Goal: Use online tool/utility: Utilize a website feature to perform a specific function

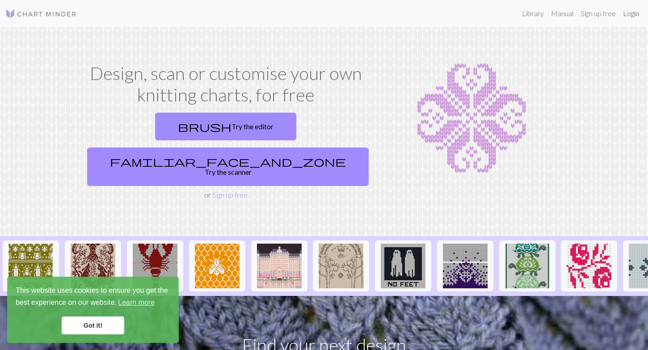
click at [629, 15] on link "Login" at bounding box center [630, 13] width 23 height 18
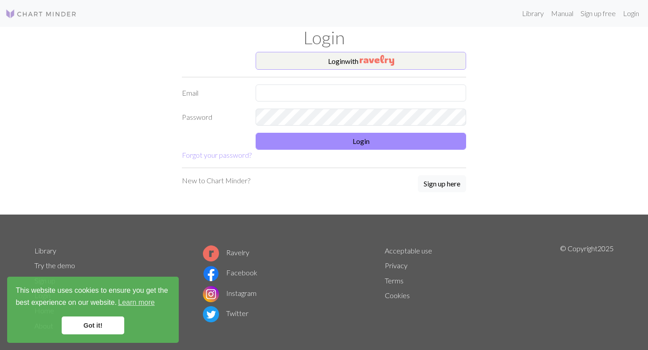
click at [414, 63] on button "Login with" at bounding box center [360, 61] width 210 height 18
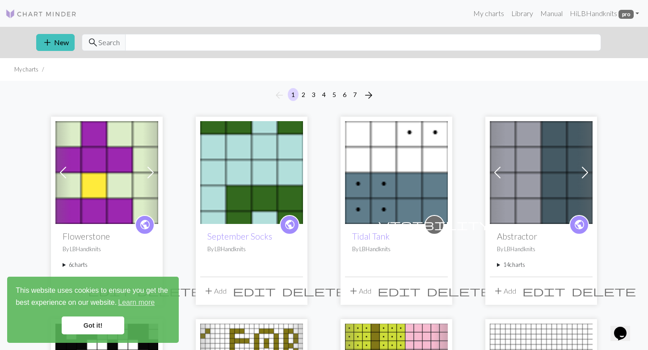
click at [259, 166] on img at bounding box center [251, 172] width 103 height 103
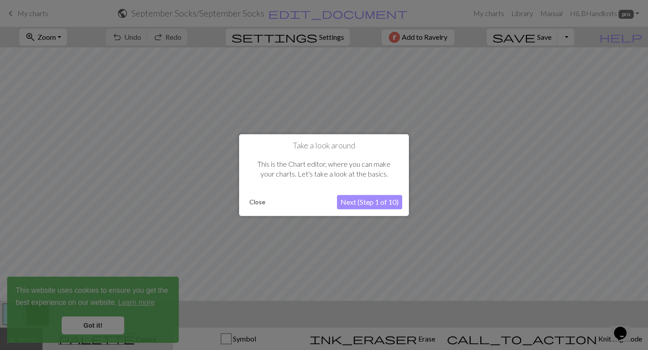
click at [253, 202] on button "Close" at bounding box center [257, 201] width 23 height 13
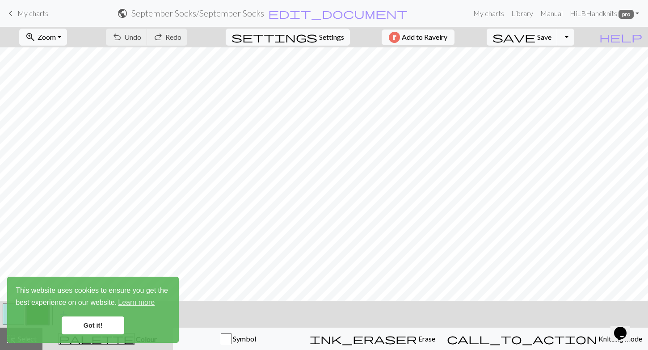
click at [105, 324] on link "Got it!" at bounding box center [93, 325] width 63 height 18
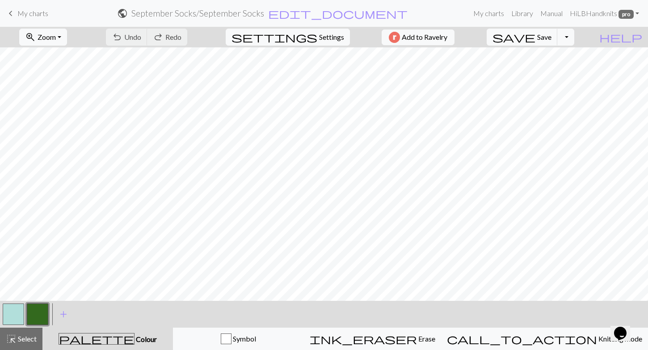
click at [11, 315] on button "button" at bounding box center [13, 313] width 21 height 21
click at [16, 318] on button "button" at bounding box center [13, 313] width 21 height 21
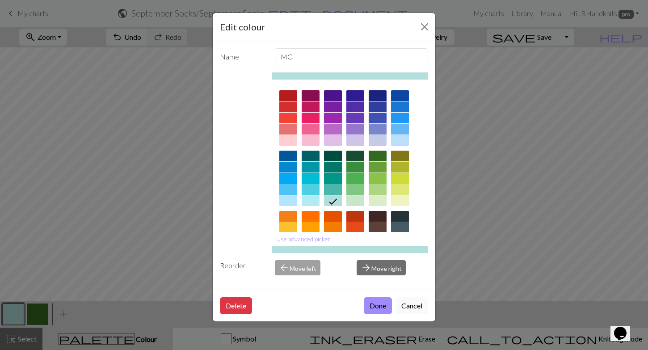
click at [410, 308] on button "Cancel" at bounding box center [411, 305] width 33 height 17
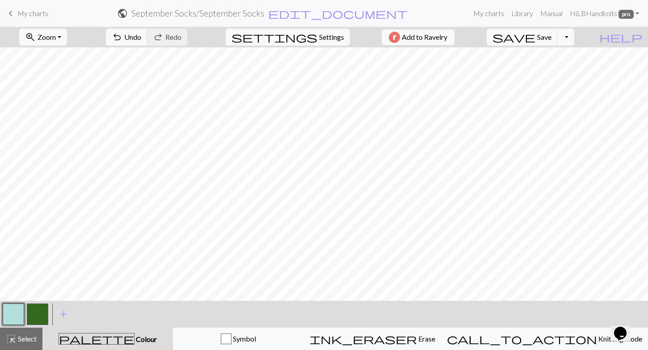
click at [13, 314] on button "button" at bounding box center [13, 313] width 21 height 21
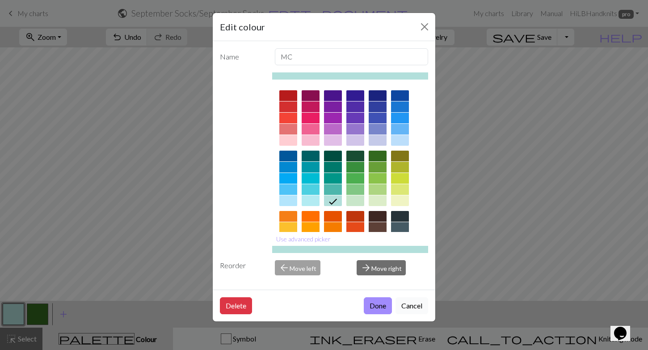
click at [406, 309] on button "Cancel" at bounding box center [411, 305] width 33 height 17
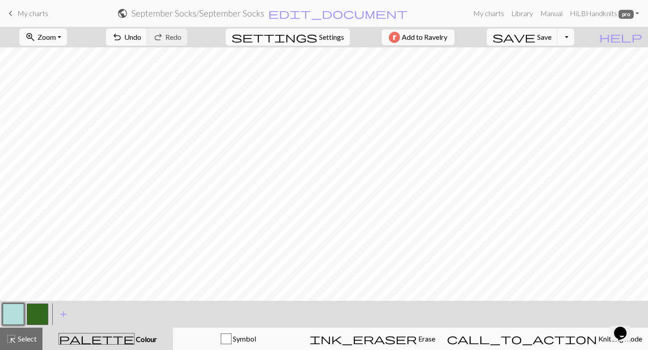
click at [30, 314] on button "button" at bounding box center [37, 313] width 21 height 21
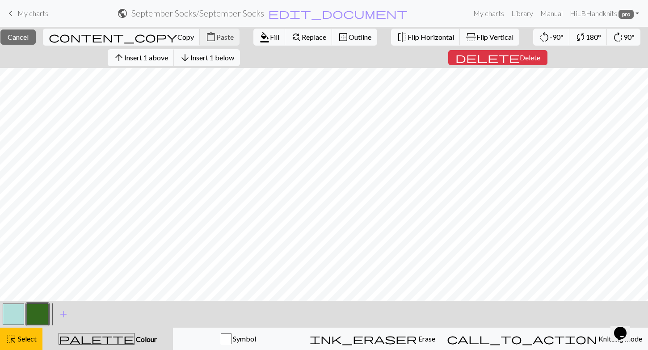
click at [166, 59] on span "Insert 1 above" at bounding box center [146, 57] width 44 height 8
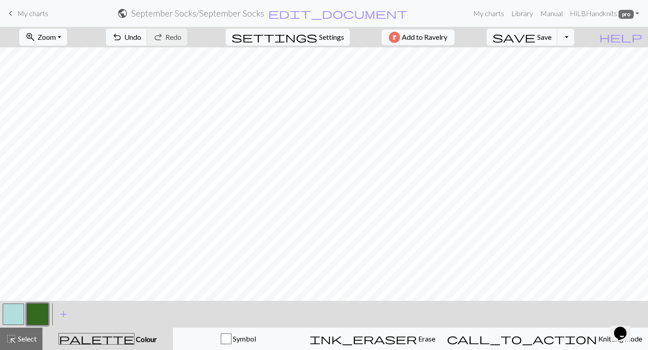
click at [43, 304] on button "button" at bounding box center [37, 313] width 21 height 21
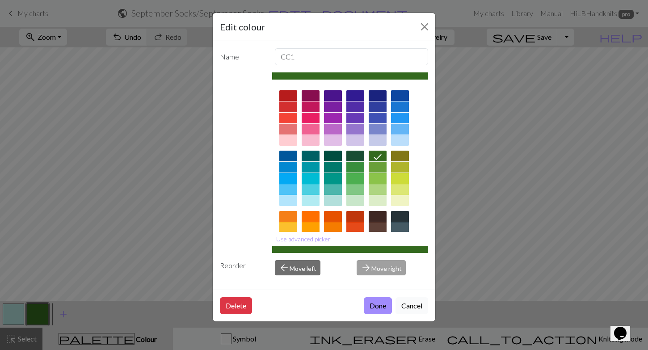
click at [410, 307] on button "Cancel" at bounding box center [411, 305] width 33 height 17
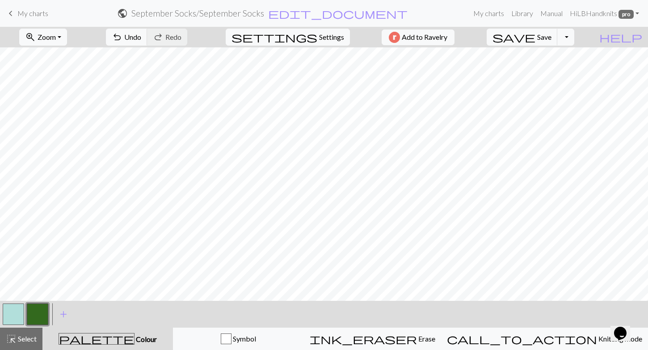
click at [16, 318] on button "button" at bounding box center [13, 313] width 21 height 21
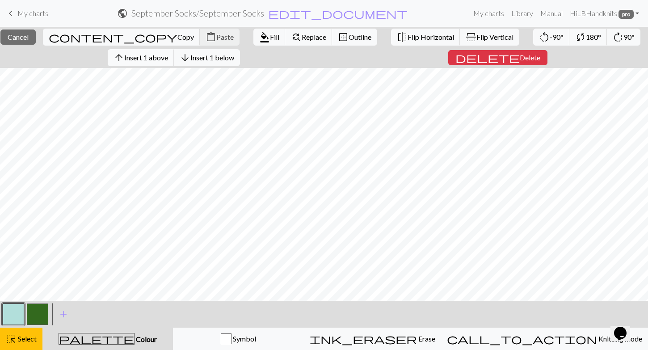
click at [163, 62] on button "arrow_upward Insert 1 above" at bounding box center [141, 57] width 67 height 17
click at [158, 61] on span "Insert 1 above" at bounding box center [146, 57] width 44 height 8
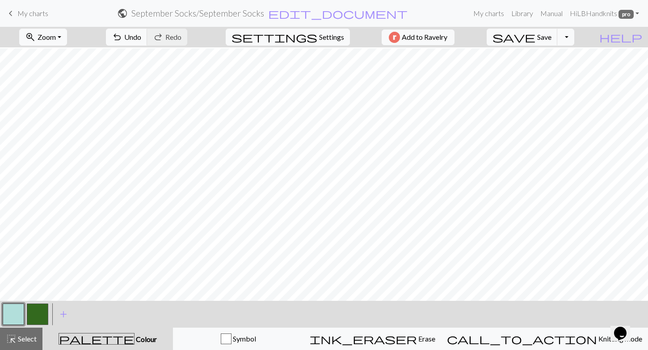
scroll to position [73, 0]
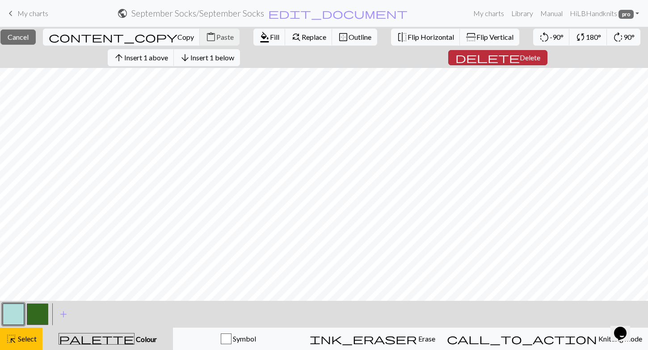
click at [524, 60] on span "Delete" at bounding box center [529, 57] width 21 height 8
click at [520, 60] on span "Delete" at bounding box center [529, 57] width 21 height 8
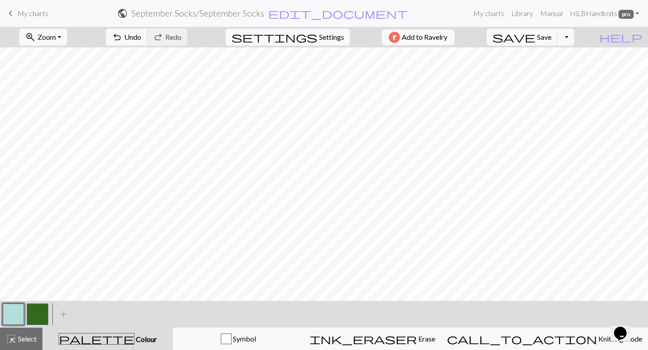
scroll to position [55, 0]
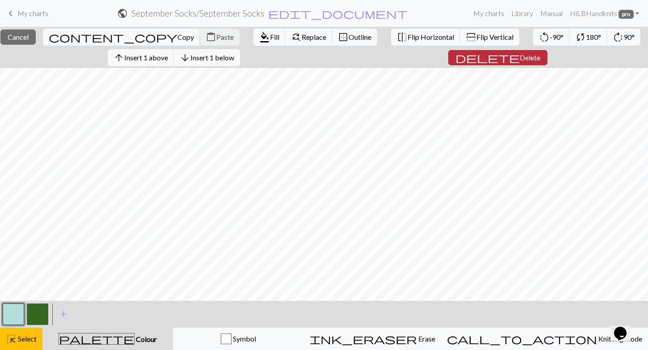
click at [519, 55] on span "Delete" at bounding box center [529, 57] width 21 height 8
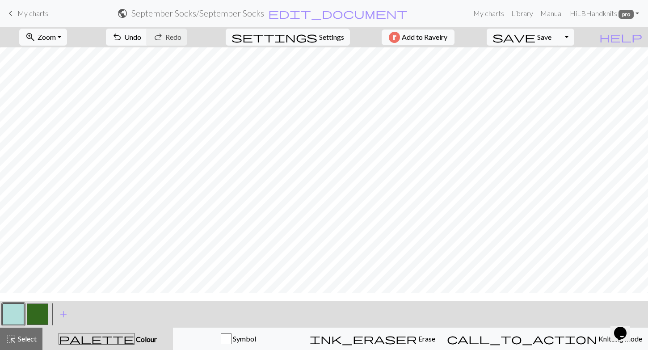
scroll to position [0, 0]
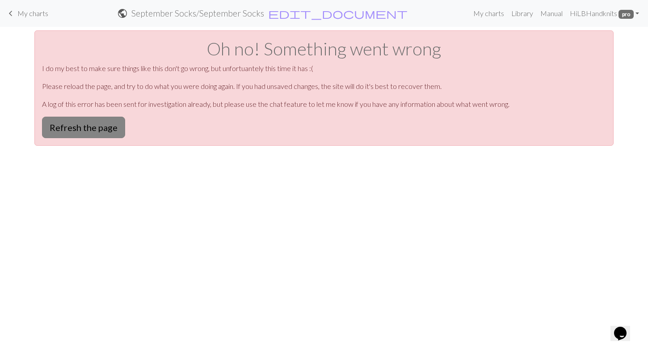
click at [82, 130] on button "Refresh the page" at bounding box center [83, 127] width 83 height 21
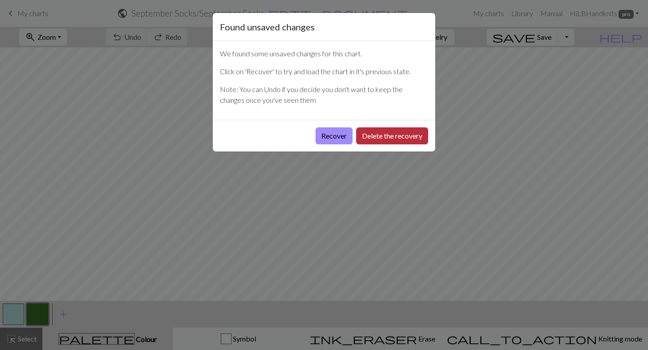
click at [385, 141] on button "Delete the recovery" at bounding box center [392, 135] width 72 height 17
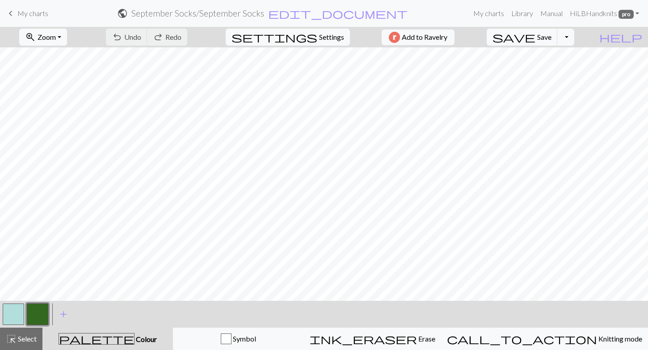
click at [169, 39] on div "undo Undo Undo redo Redo Redo" at bounding box center [146, 37] width 95 height 21
click at [161, 38] on div "undo Undo Undo redo Redo Redo" at bounding box center [146, 37] width 95 height 21
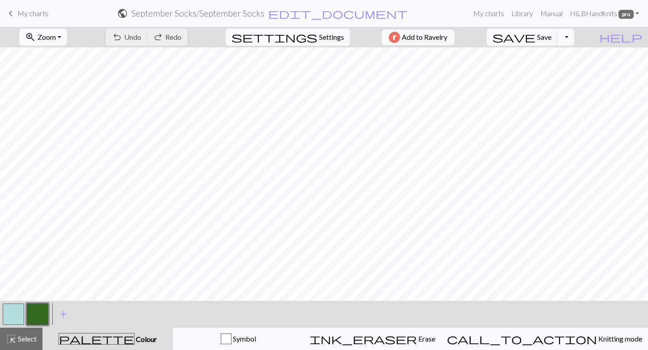
click at [9, 310] on button "button" at bounding box center [13, 313] width 21 height 21
click at [38, 314] on button "button" at bounding box center [37, 313] width 21 height 21
click at [13, 307] on button "button" at bounding box center [13, 313] width 21 height 21
click at [38, 312] on button "button" at bounding box center [37, 313] width 21 height 21
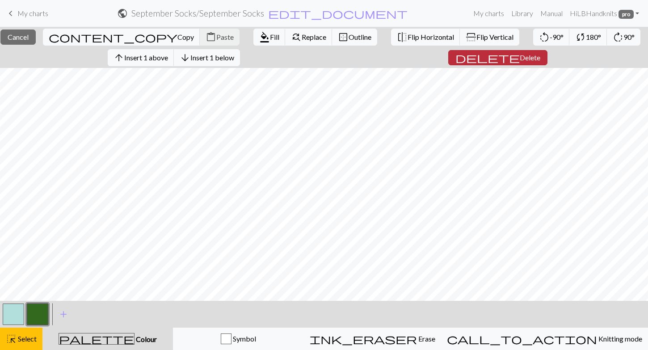
click at [524, 57] on span "Delete" at bounding box center [529, 57] width 21 height 8
click at [527, 60] on span "Delete" at bounding box center [529, 57] width 21 height 8
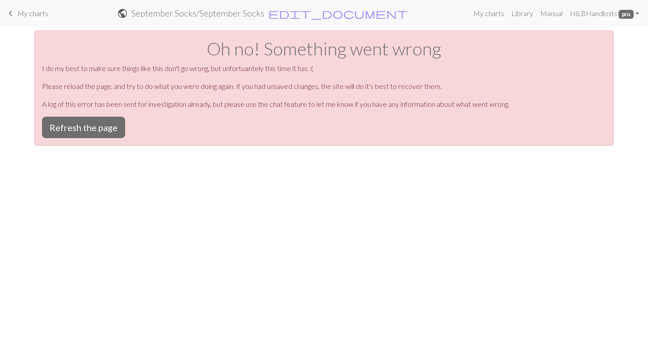
scroll to position [0, 0]
click at [83, 128] on button "Refresh the page" at bounding box center [83, 127] width 83 height 21
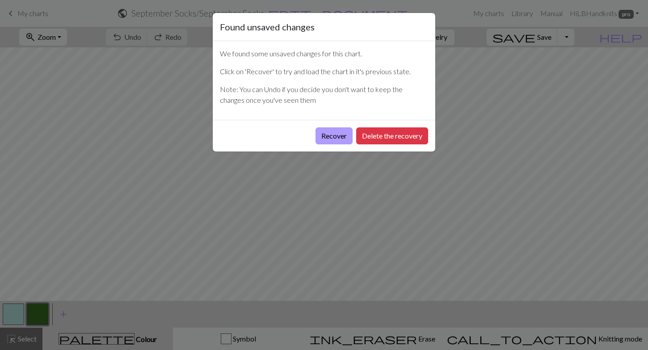
click at [334, 135] on button "Recover" at bounding box center [333, 135] width 37 height 17
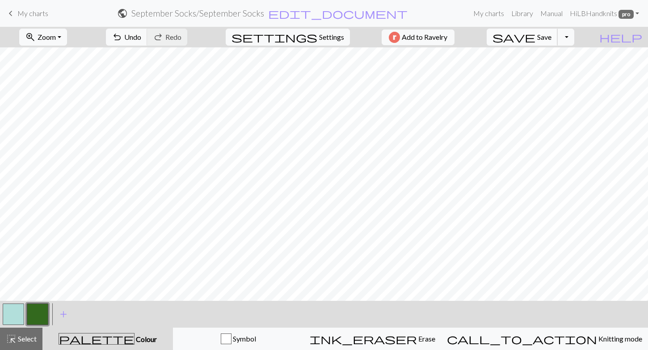
click at [553, 38] on button "save Save Save" at bounding box center [521, 37] width 71 height 17
click at [33, 322] on button "button" at bounding box center [37, 313] width 21 height 21
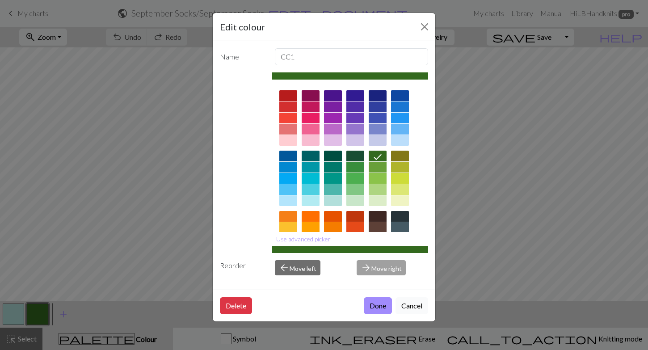
click at [413, 304] on button "Cancel" at bounding box center [411, 305] width 33 height 17
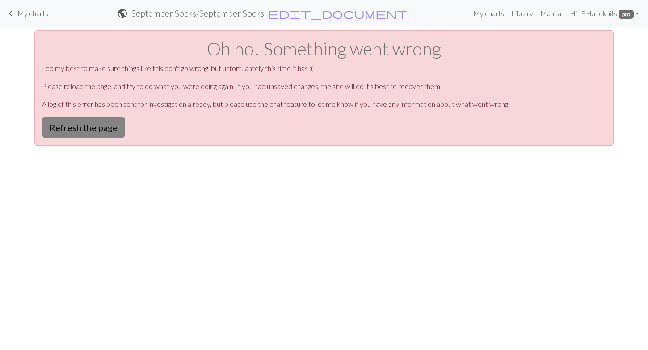
click at [78, 134] on button "Refresh the page" at bounding box center [83, 127] width 83 height 21
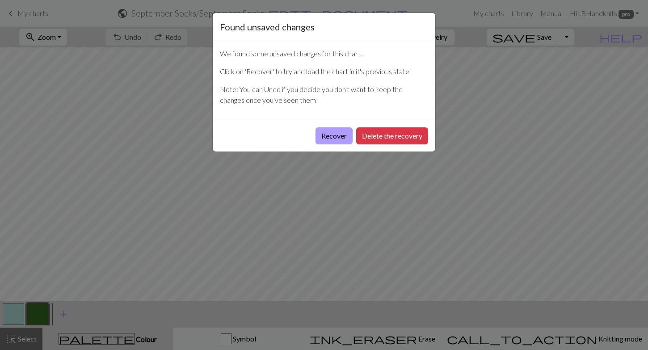
click at [346, 134] on button "Recover" at bounding box center [333, 135] width 37 height 17
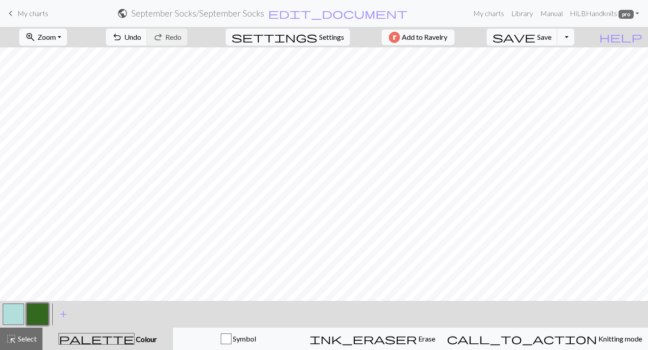
click at [17, 319] on button "button" at bounding box center [13, 313] width 21 height 21
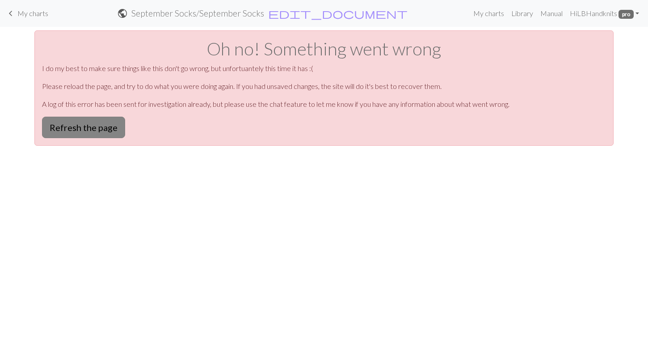
click at [92, 126] on button "Refresh the page" at bounding box center [83, 127] width 83 height 21
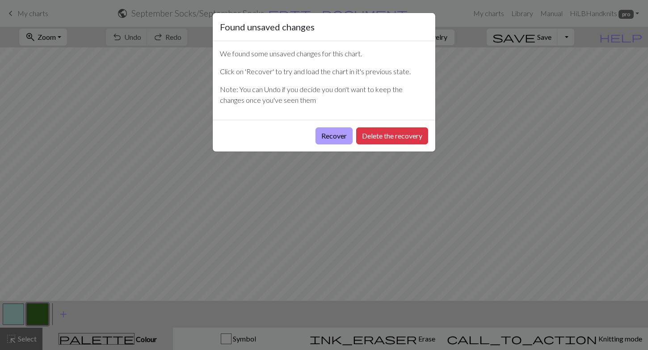
click at [336, 135] on button "Recover" at bounding box center [333, 135] width 37 height 17
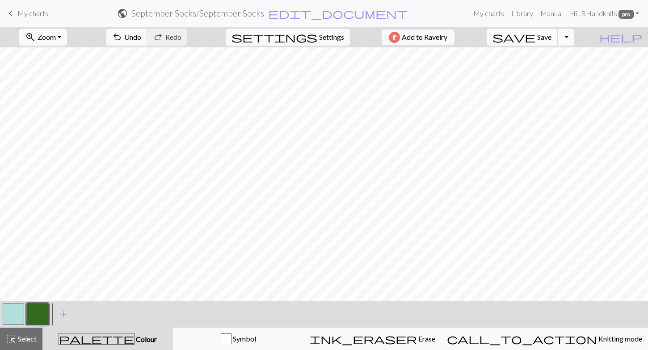
click at [557, 42] on button "save Save Save" at bounding box center [521, 37] width 71 height 17
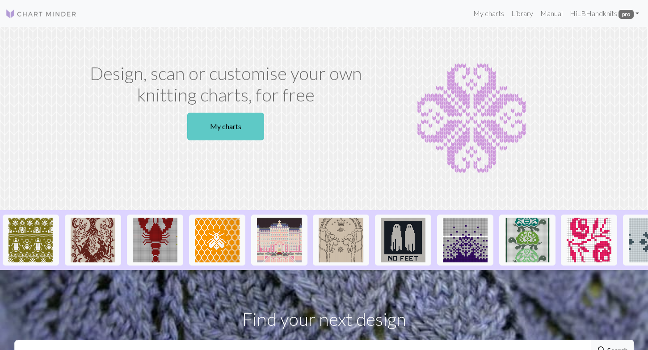
click at [228, 127] on link "My charts" at bounding box center [225, 127] width 77 height 28
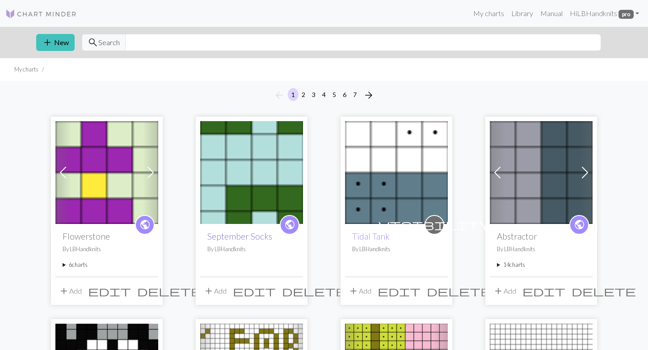
click at [230, 236] on link "September Socks" at bounding box center [239, 236] width 65 height 10
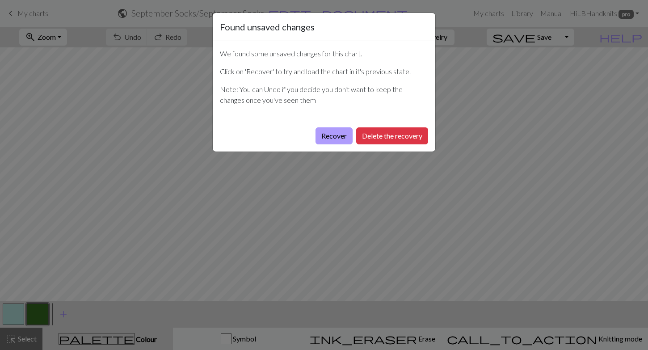
click at [332, 141] on button "Recover" at bounding box center [333, 135] width 37 height 17
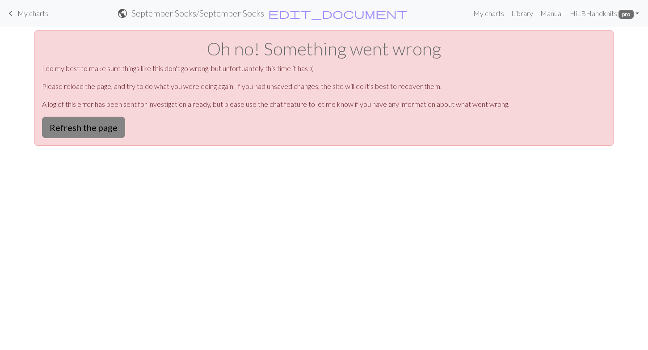
click at [111, 129] on button "Refresh the page" at bounding box center [83, 127] width 83 height 21
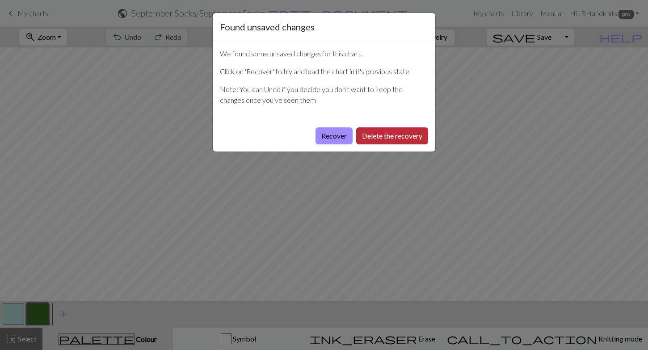
click at [375, 136] on button "Delete the recovery" at bounding box center [392, 135] width 72 height 17
